Goal: Information Seeking & Learning: Learn about a topic

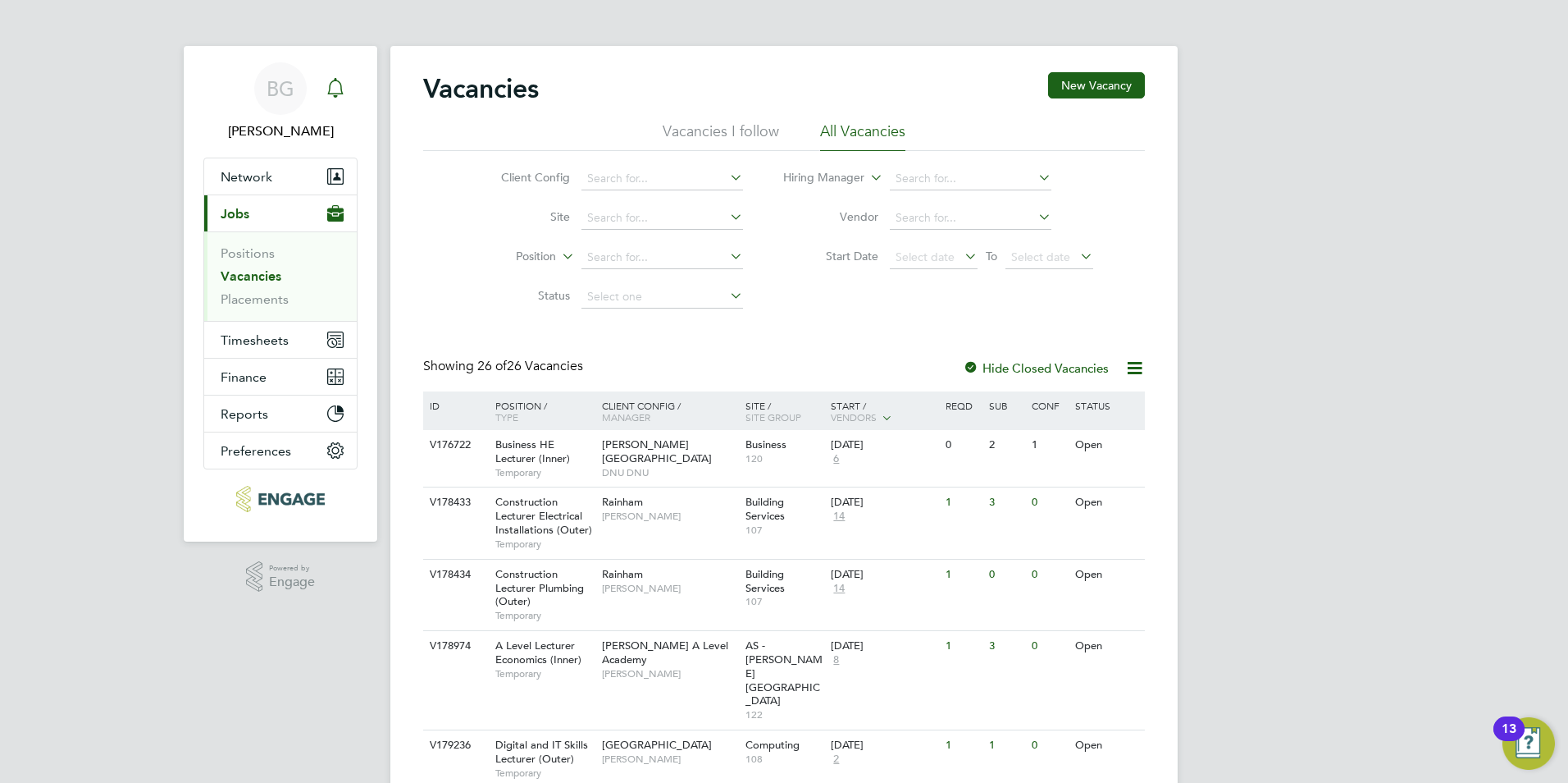
click at [344, 95] on icon "Main navigation" at bounding box center [336, 88] width 19 height 19
